Goal: Navigation & Orientation: Find specific page/section

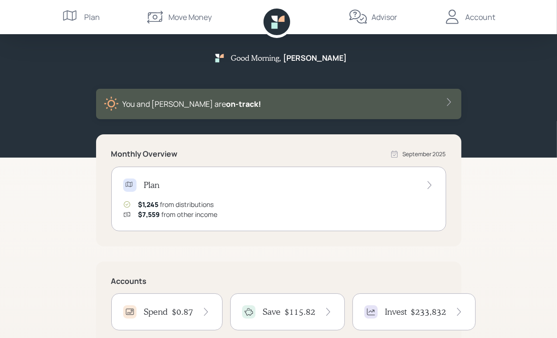
click at [280, 16] on icon at bounding box center [276, 22] width 27 height 27
